Goal: Find specific page/section: Find specific page/section

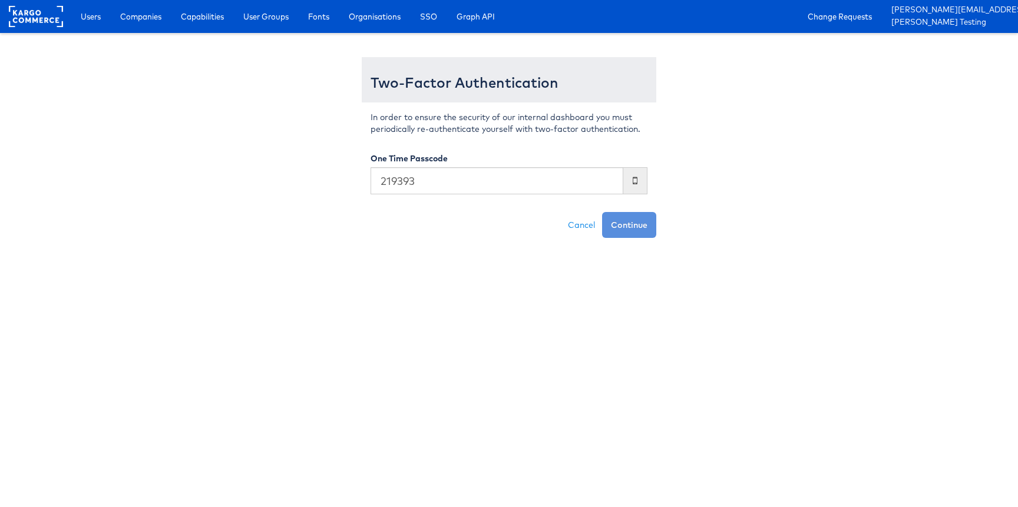
type input "219393"
click at [602, 212] on button "Continue" at bounding box center [629, 225] width 54 height 26
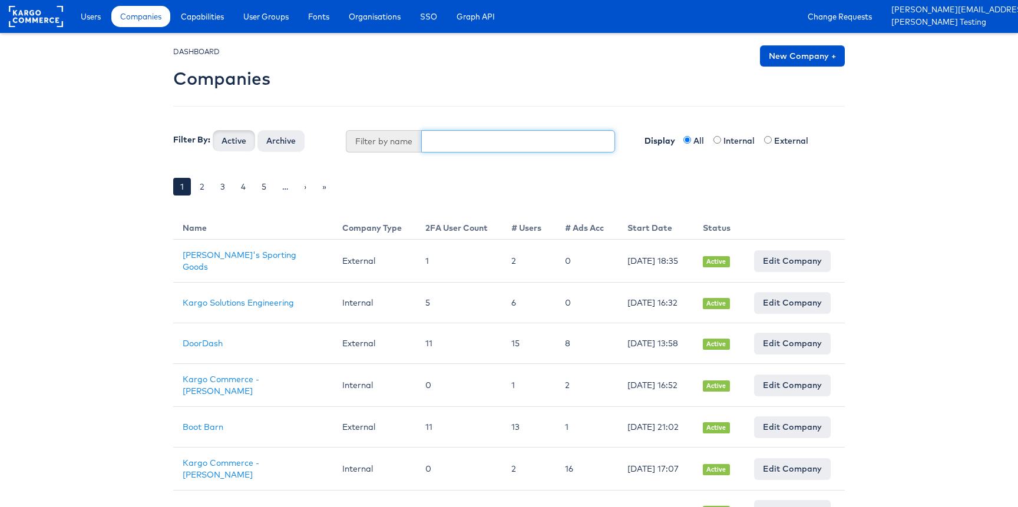
click at [451, 134] on input "text" at bounding box center [518, 141] width 195 height 22
type input "p"
type input "app"
click at [213, 130] on button "Active" at bounding box center [234, 140] width 42 height 21
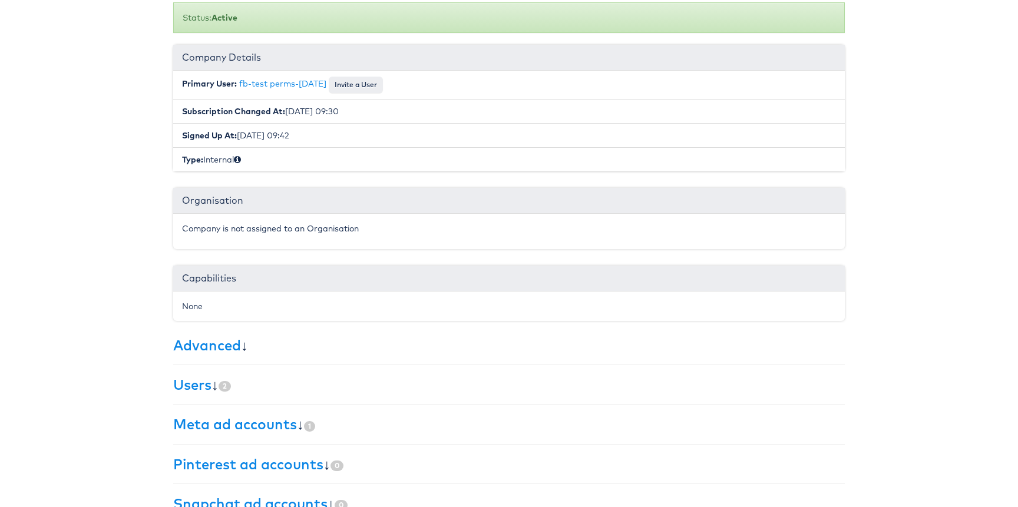
scroll to position [184, 0]
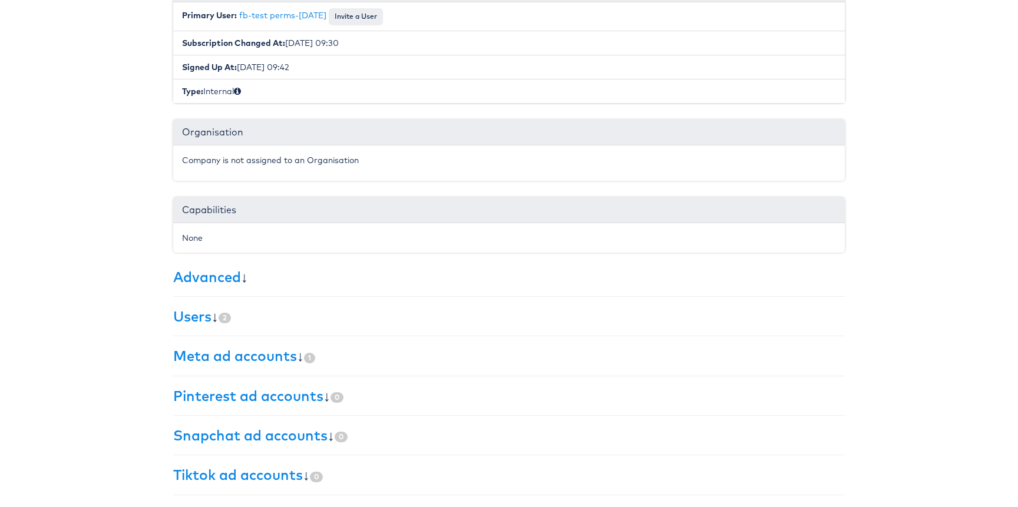
click at [169, 311] on div "× Set primary user The current primary user will be reverted back to their orig…" at bounding box center [509, 184] width 690 height 647
click at [185, 318] on link "Users" at bounding box center [192, 317] width 38 height 18
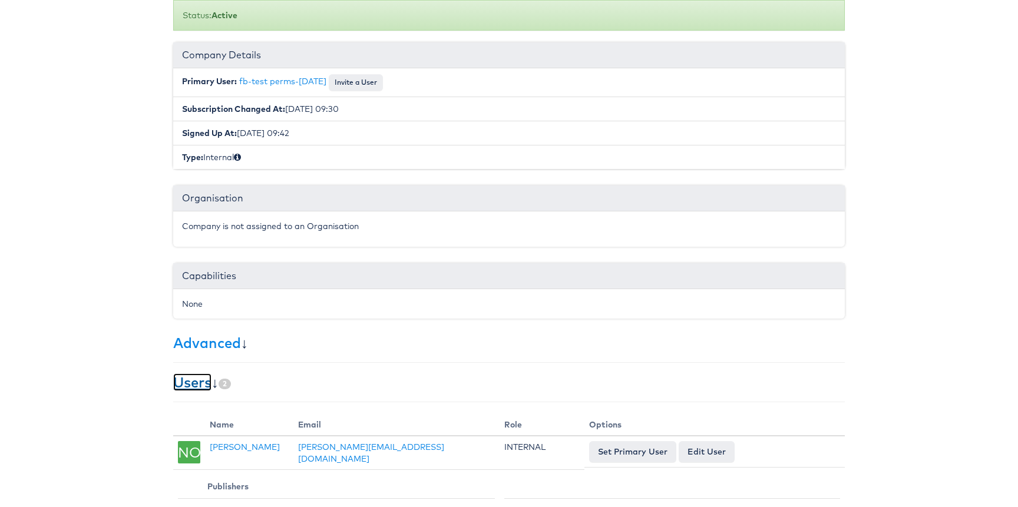
scroll to position [0, 0]
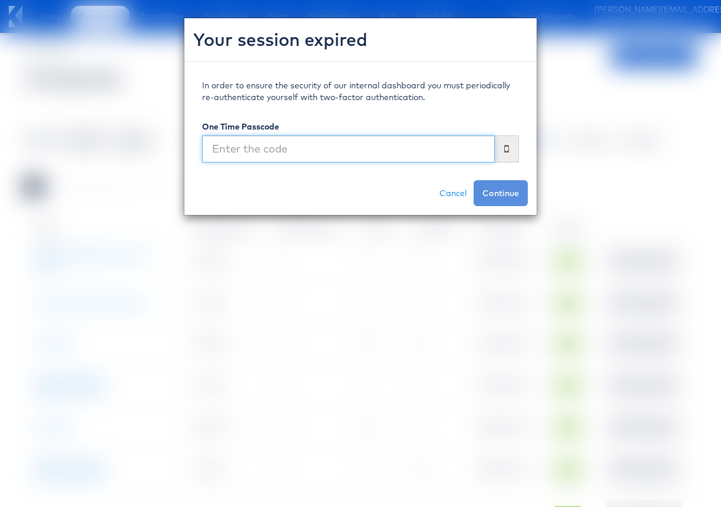
click at [342, 152] on input "text" at bounding box center [348, 149] width 293 height 27
type input "849132"
click at [474, 180] on button "Continue" at bounding box center [501, 193] width 54 height 26
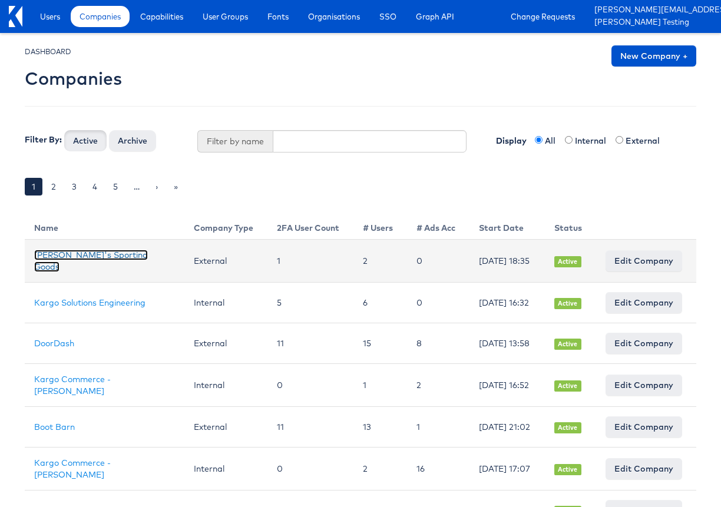
click at [80, 259] on link "Dick's Sporting Goods" at bounding box center [91, 261] width 114 height 22
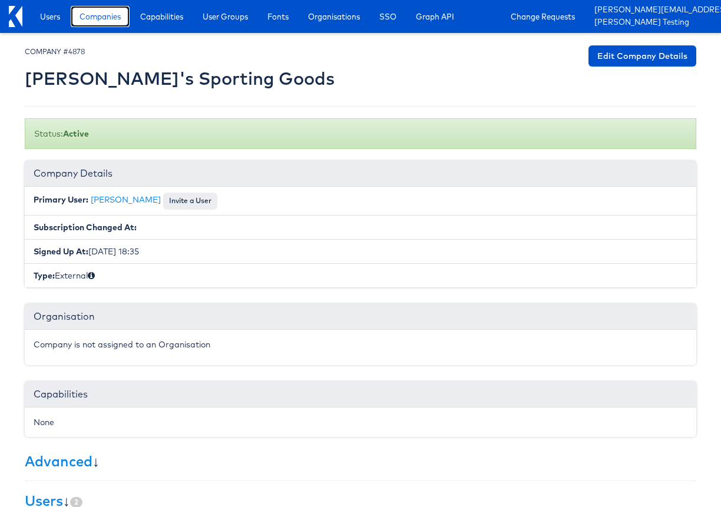
click at [110, 20] on span "Companies" at bounding box center [100, 17] width 41 height 12
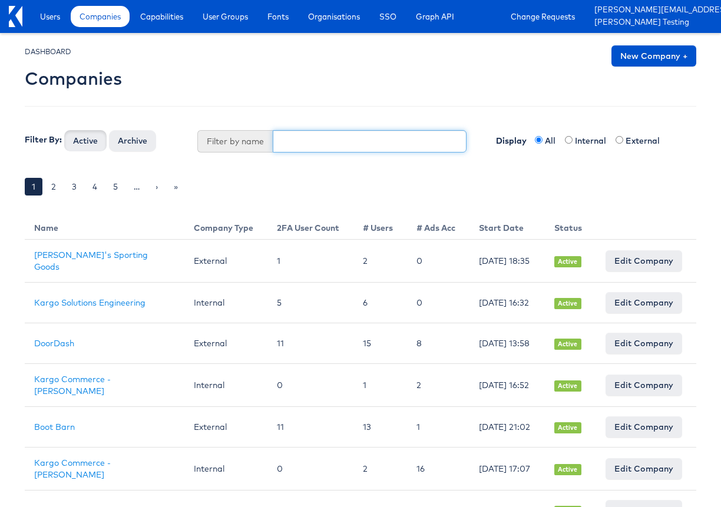
click at [296, 143] on input "text" at bounding box center [370, 141] width 195 height 22
type input "stitcher"
click at [64, 130] on button "Active" at bounding box center [85, 140] width 42 height 21
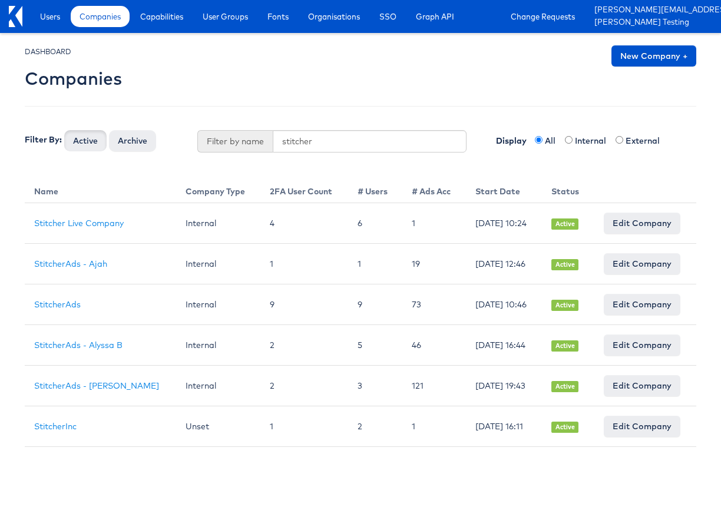
click at [98, 220] on link "Stitcher Live Company" at bounding box center [79, 223] width 90 height 11
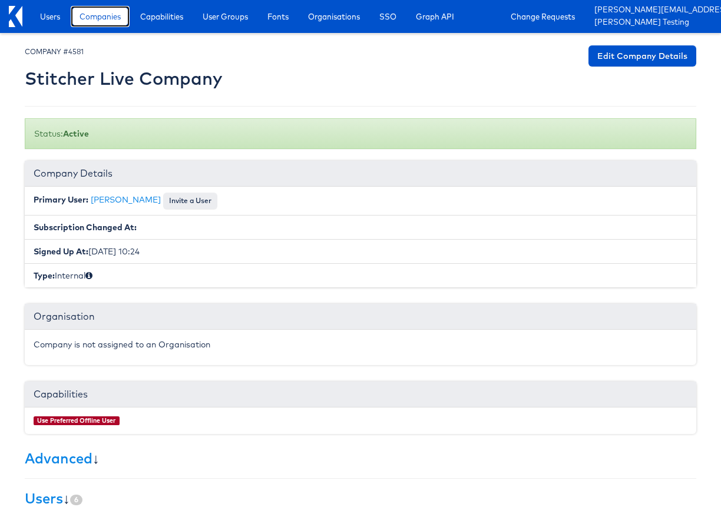
click at [83, 14] on span "Companies" at bounding box center [100, 17] width 41 height 12
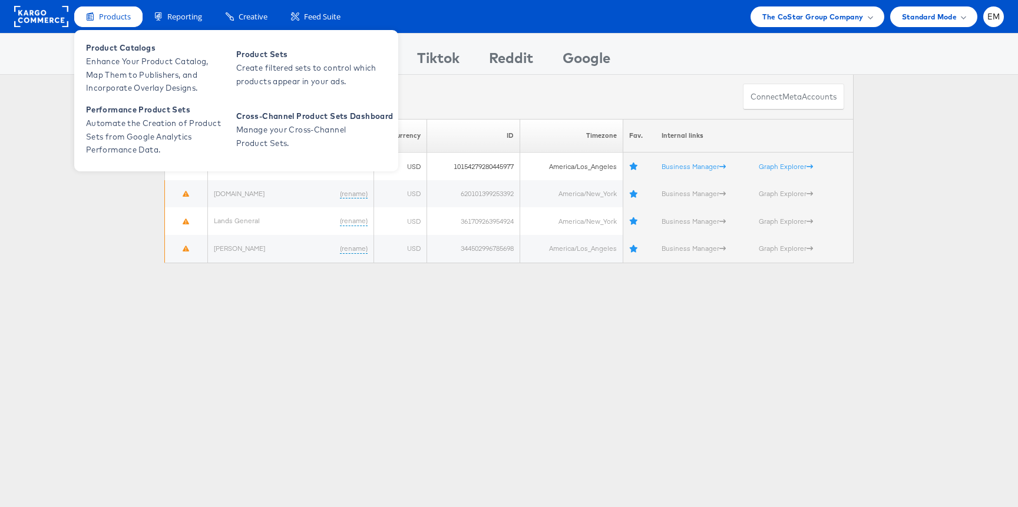
click at [106, 14] on span "Products" at bounding box center [115, 16] width 32 height 11
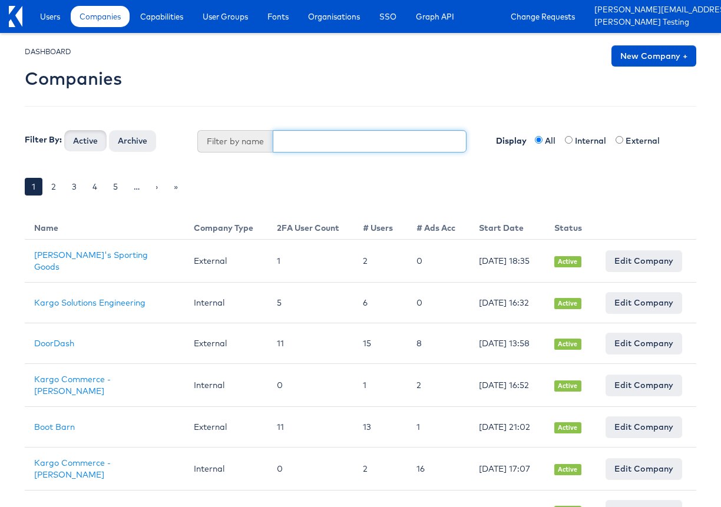
click at [294, 137] on input "text" at bounding box center [370, 141] width 195 height 22
click at [64, 130] on button "Active" at bounding box center [85, 140] width 42 height 21
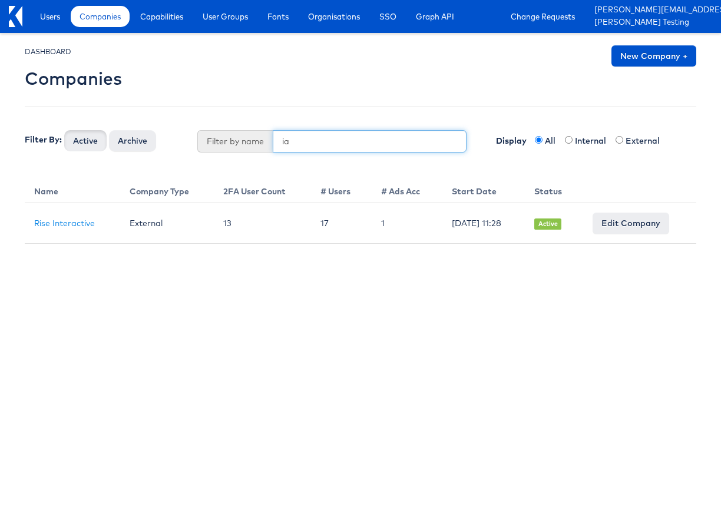
type input "i"
type input "app"
click at [64, 130] on button "Active" at bounding box center [85, 140] width 42 height 21
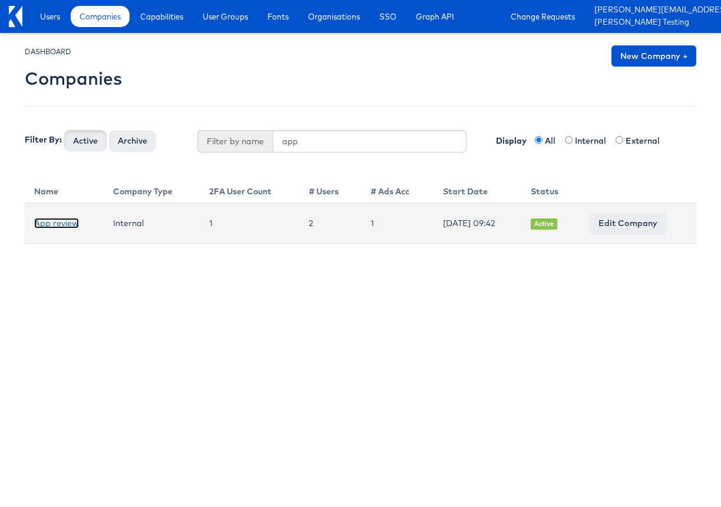
click at [74, 227] on link "App review" at bounding box center [56, 223] width 45 height 11
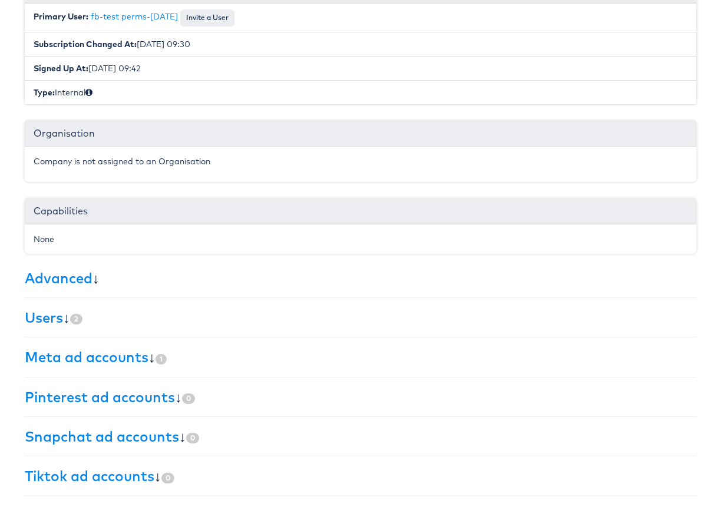
scroll to position [184, 0]
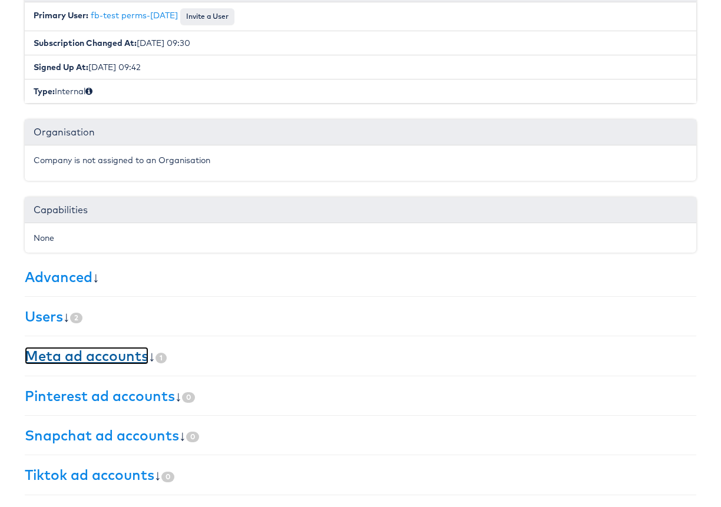
click at [78, 356] on link "Meta ad accounts" at bounding box center [87, 356] width 124 height 18
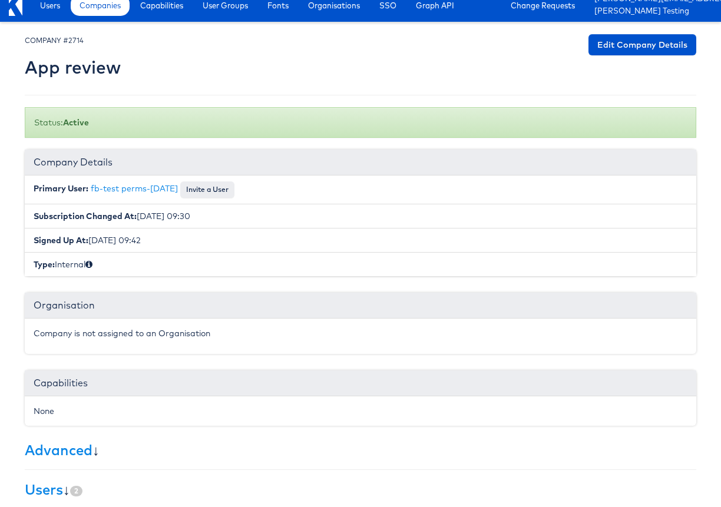
scroll to position [0, 0]
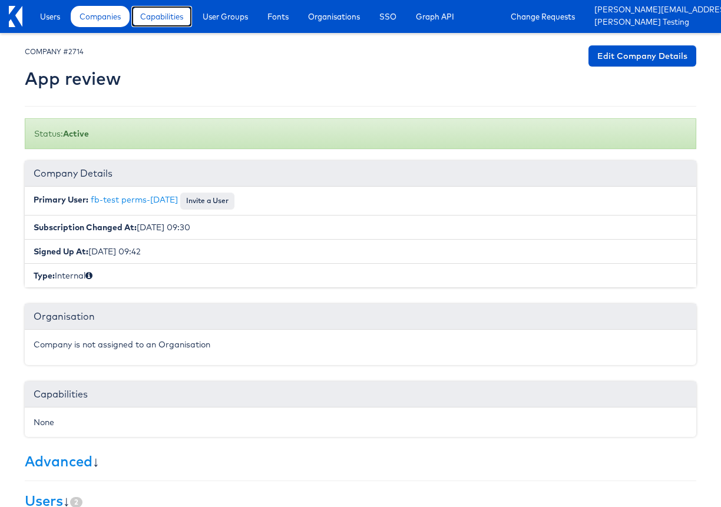
click at [151, 22] on link "Capabilities" at bounding box center [161, 16] width 61 height 21
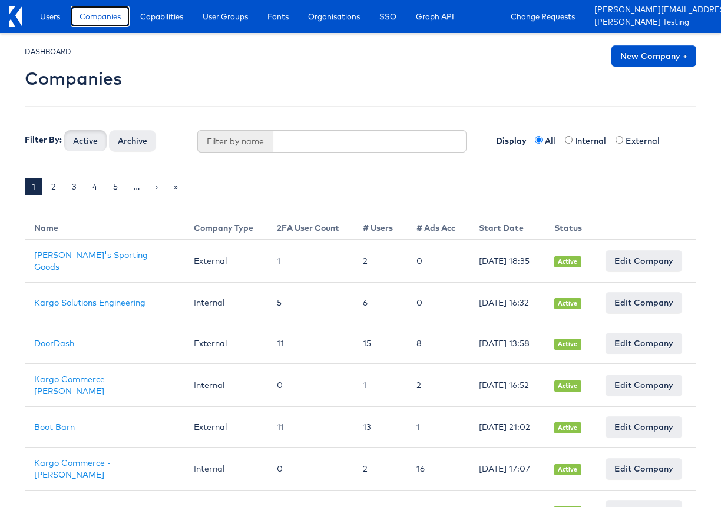
click at [111, 20] on span "Companies" at bounding box center [100, 17] width 41 height 12
click at [314, 139] on input "text" at bounding box center [370, 141] width 195 height 22
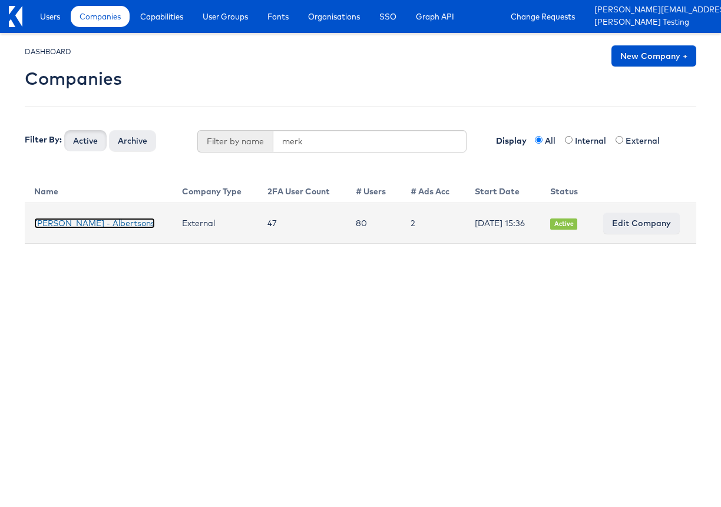
click at [111, 223] on link "[PERSON_NAME] - Albertsons" at bounding box center [94, 223] width 121 height 11
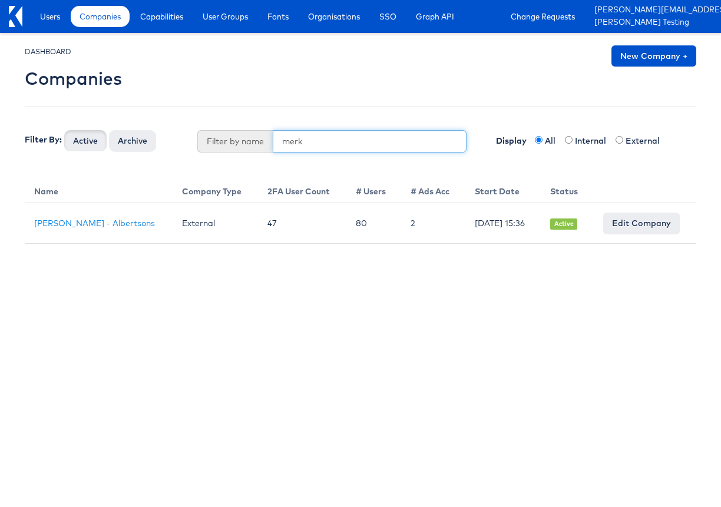
click at [315, 136] on input "merk" at bounding box center [370, 141] width 195 height 22
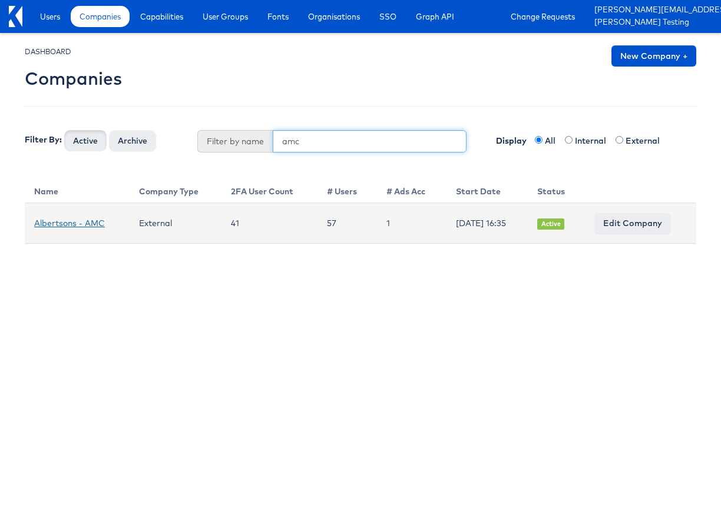
type input "amc"
click at [96, 219] on link "Albertsons - AMC" at bounding box center [69, 223] width 71 height 11
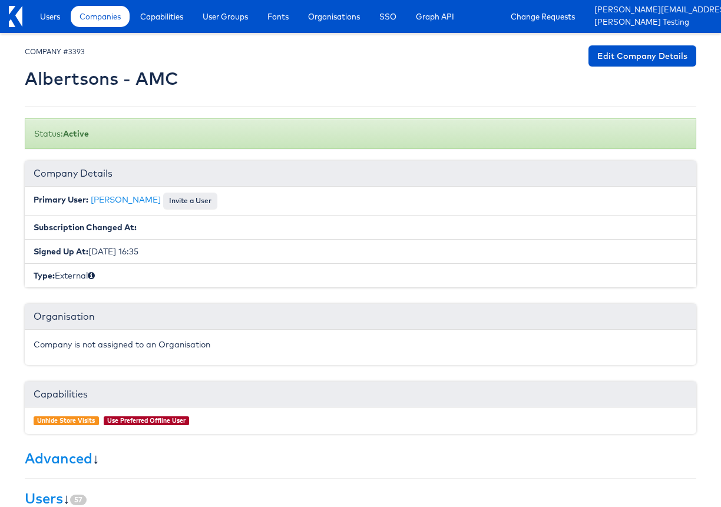
scroll to position [182, 0]
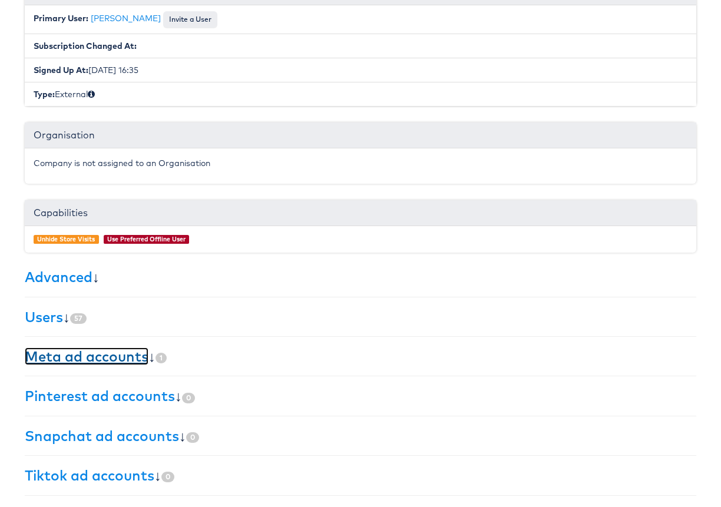
click at [110, 352] on link "Meta ad accounts" at bounding box center [87, 357] width 124 height 18
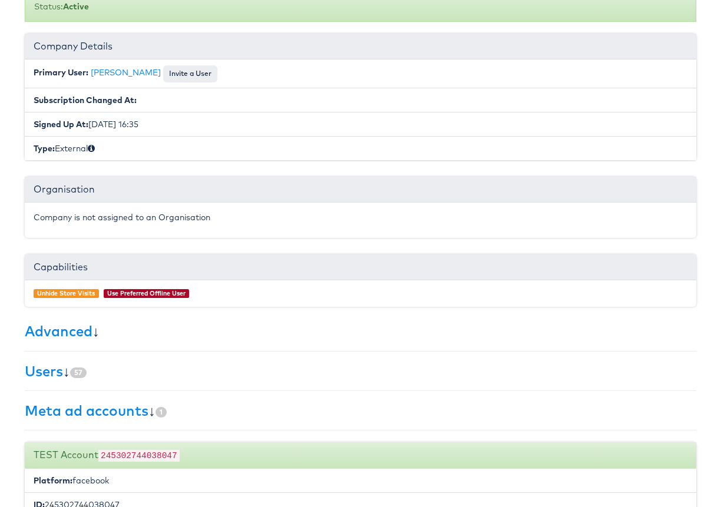
scroll to position [0, 0]
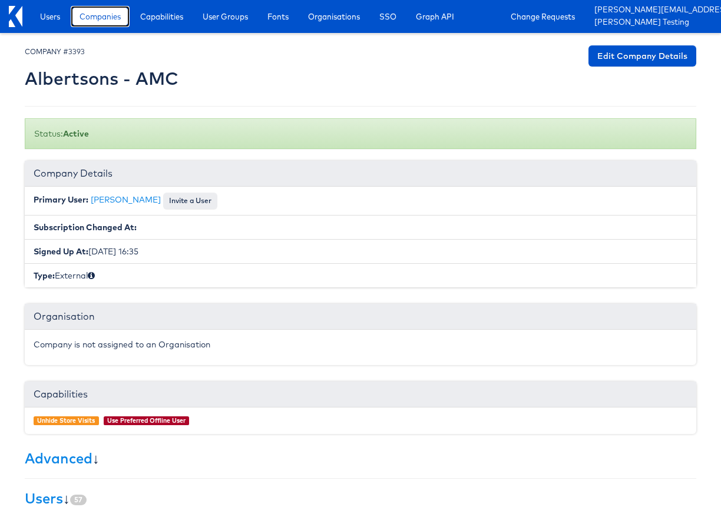
click at [78, 22] on link "Companies" at bounding box center [100, 16] width 59 height 21
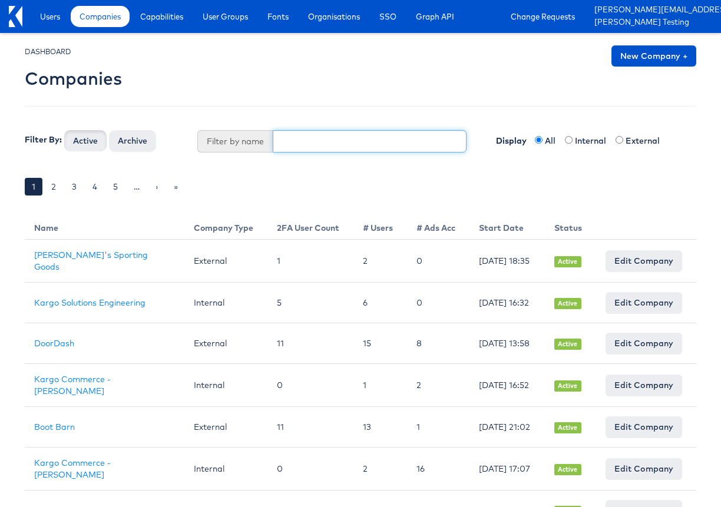
click at [284, 134] on input "text" at bounding box center [370, 141] width 195 height 22
type input "app"
click at [64, 130] on button "Active" at bounding box center [85, 140] width 42 height 21
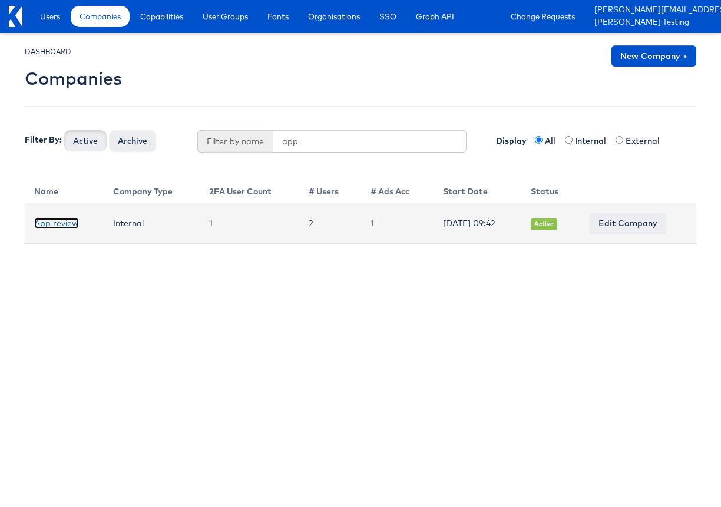
click at [62, 224] on link "App review" at bounding box center [56, 223] width 45 height 11
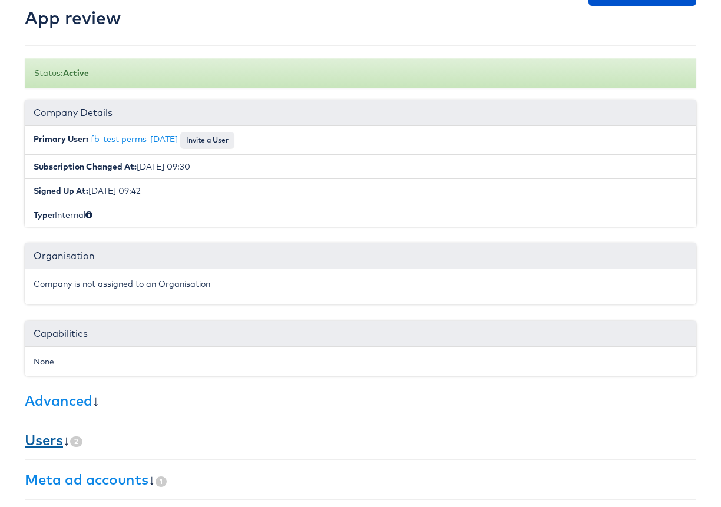
scroll to position [90, 0]
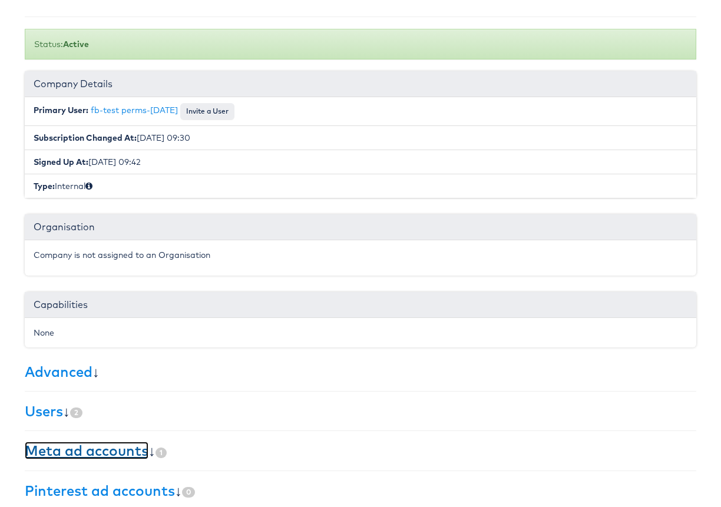
click at [27, 456] on link "Meta ad accounts" at bounding box center [87, 451] width 124 height 18
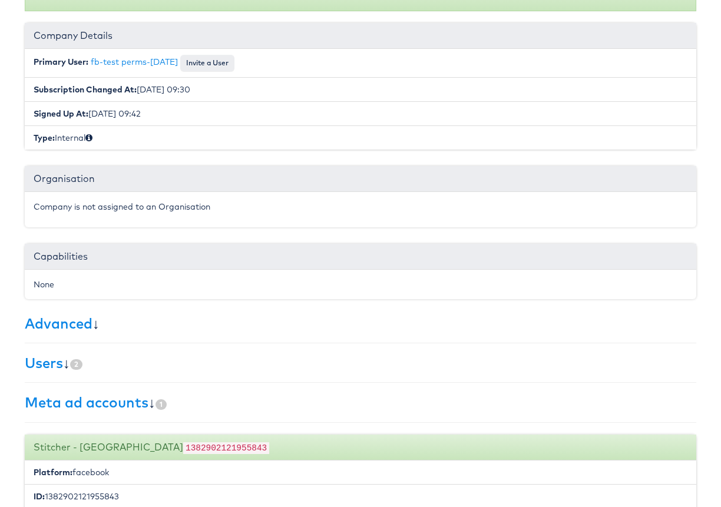
scroll to position [0, 0]
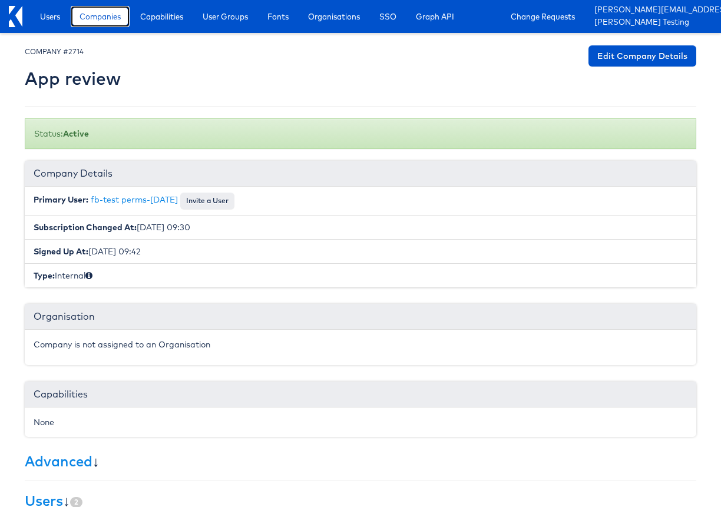
click at [93, 18] on span "Companies" at bounding box center [100, 17] width 41 height 12
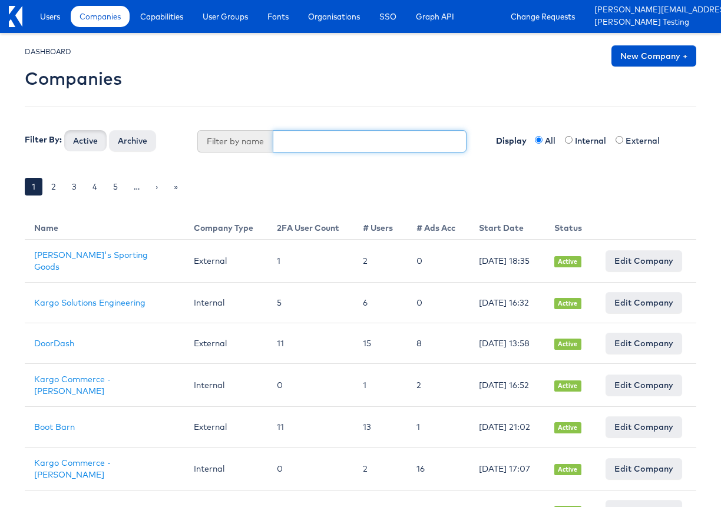
click at [320, 149] on input "text" at bounding box center [370, 141] width 195 height 22
type input "fin"
click at [64, 130] on button "Active" at bounding box center [85, 140] width 42 height 21
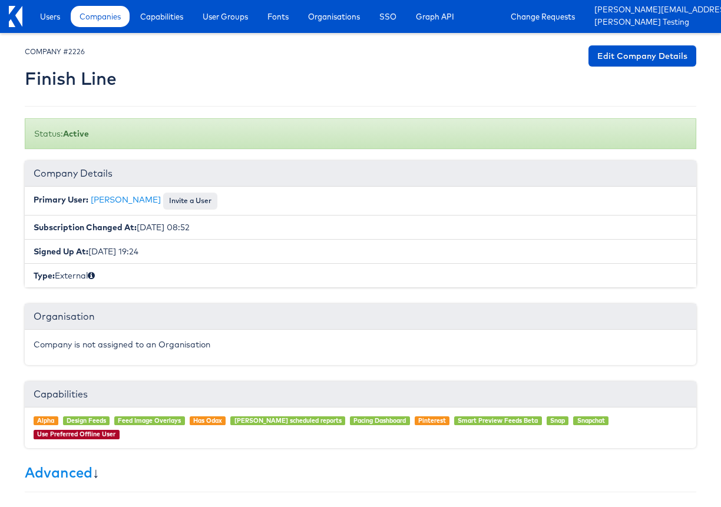
scroll to position [182, 0]
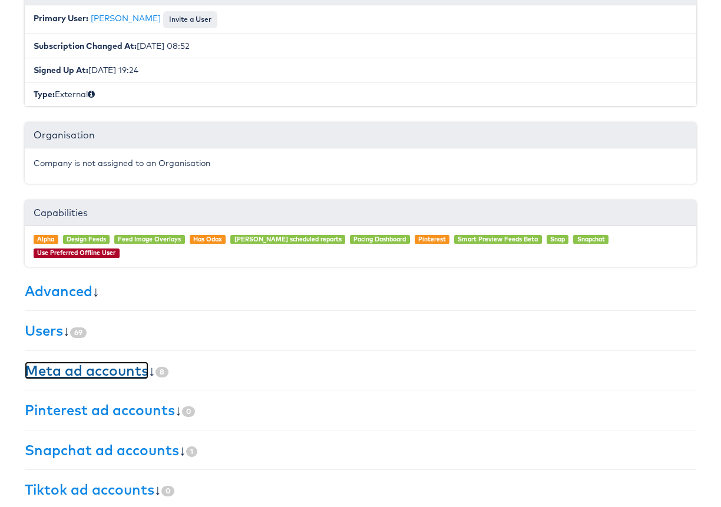
click at [54, 362] on link "Meta ad accounts" at bounding box center [87, 371] width 124 height 18
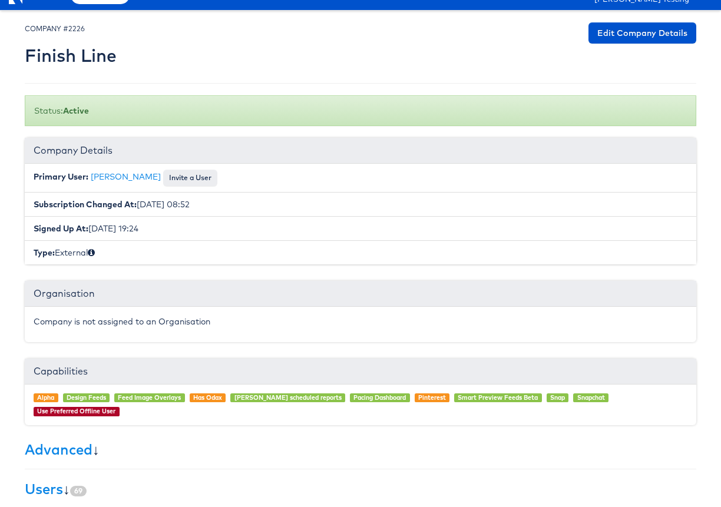
scroll to position [0, 0]
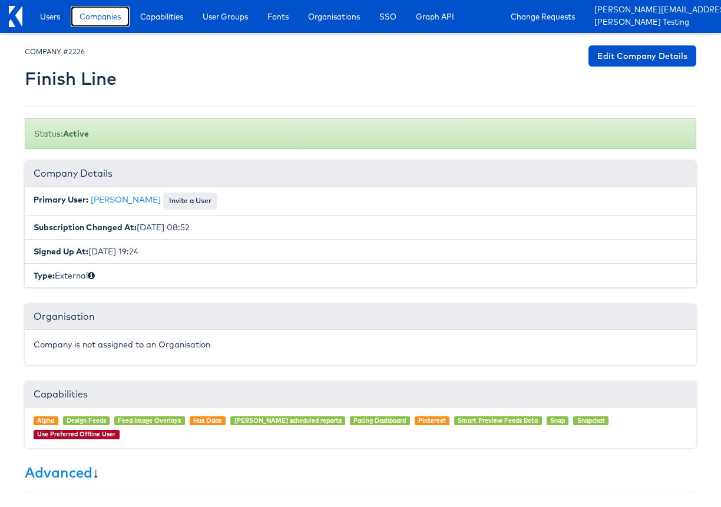
click at [111, 16] on span "Companies" at bounding box center [100, 17] width 41 height 12
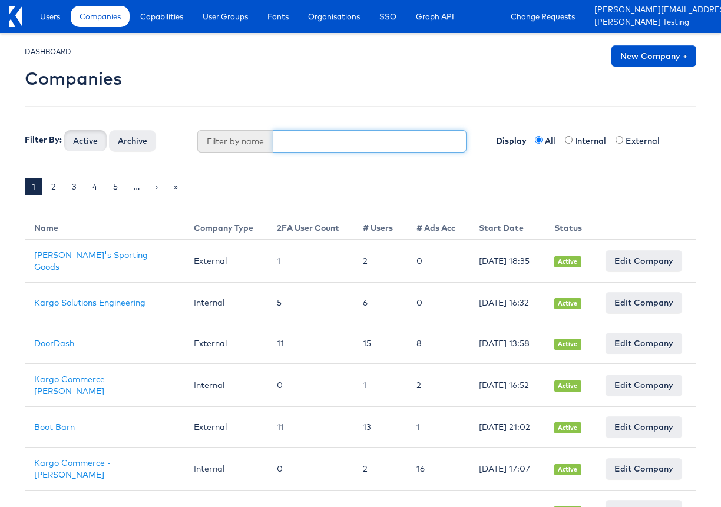
click at [284, 138] on input "text" at bounding box center [370, 141] width 195 height 22
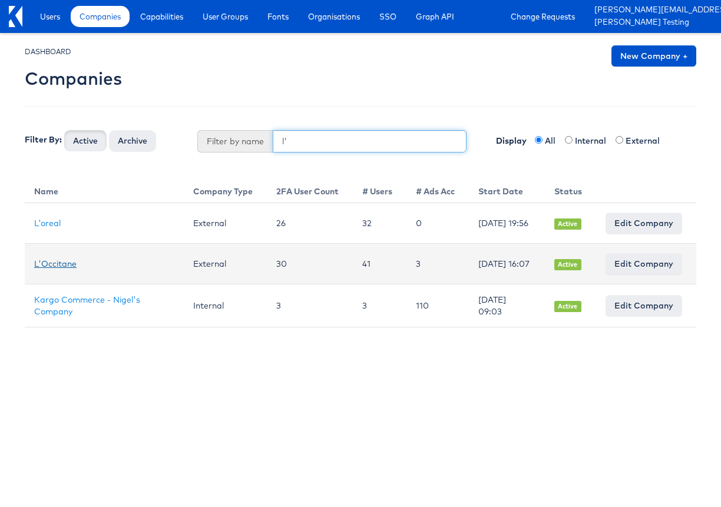
type input "l'"
click at [52, 268] on link "L'Occitane" at bounding box center [55, 264] width 42 height 11
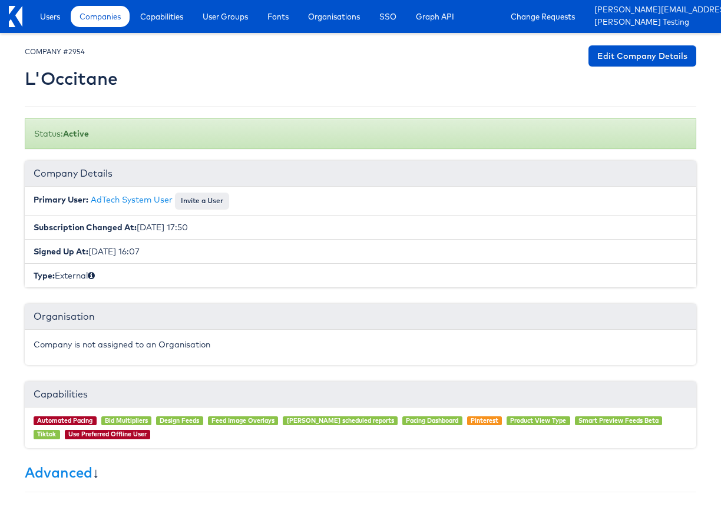
scroll to position [196, 0]
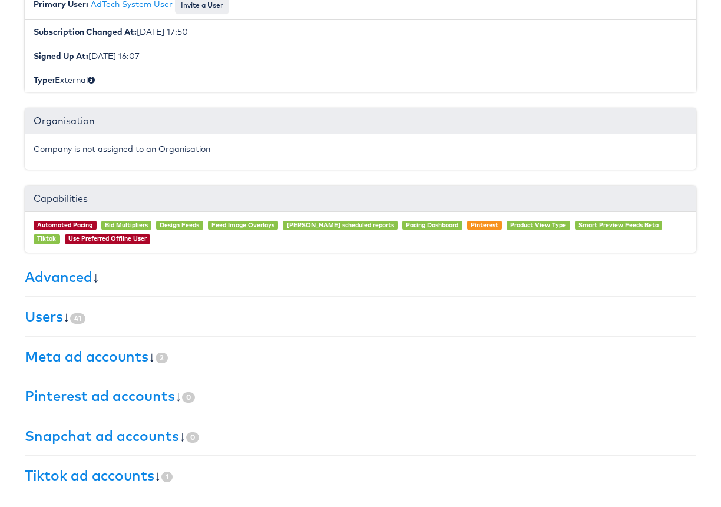
click at [41, 371] on div "× Set primary user The current primary user will be reverted back to their orig…" at bounding box center [361, 173] width 672 height 646
click at [52, 360] on link "Meta ad accounts" at bounding box center [87, 357] width 124 height 18
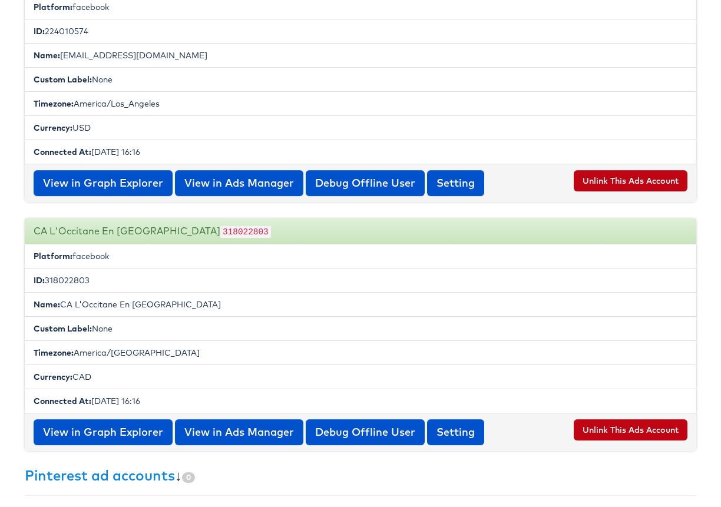
scroll to position [623, 0]
